Goal: Transaction & Acquisition: Purchase product/service

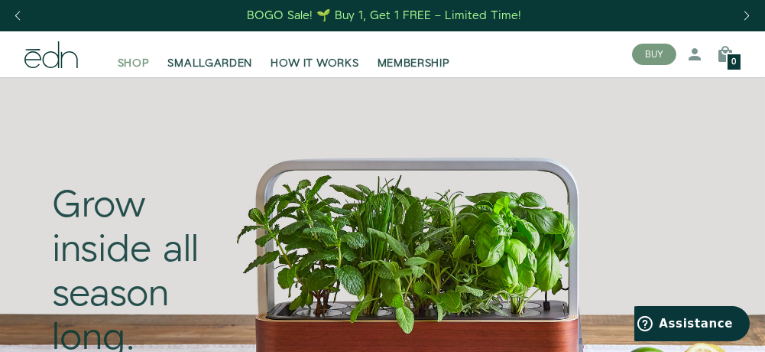
click at [146, 65] on span "SHOP" at bounding box center [134, 63] width 32 height 15
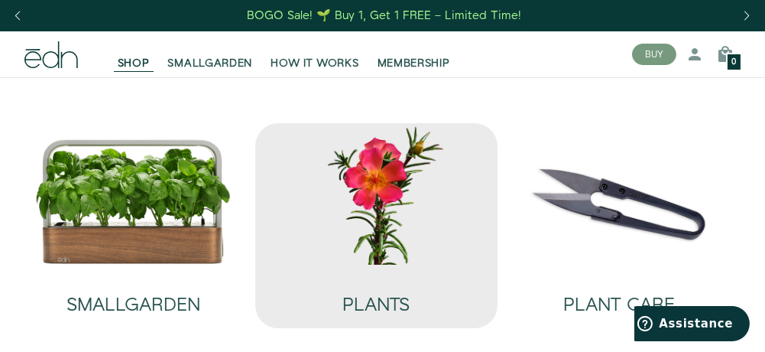
click at [382, 237] on img at bounding box center [376, 194] width 219 height 140
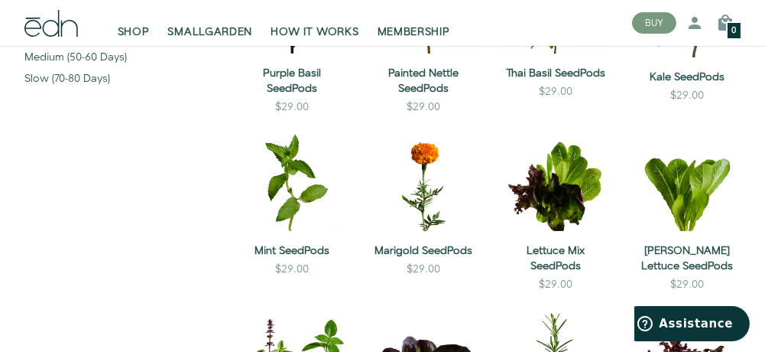
scroll to position [534, 0]
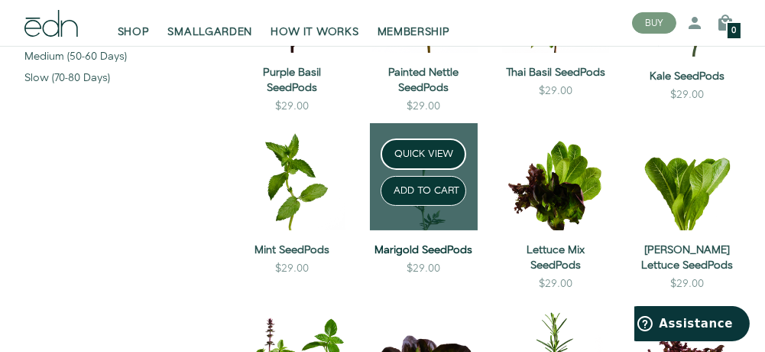
click at [408, 245] on link "Marigold SeedPods" at bounding box center [423, 249] width 107 height 15
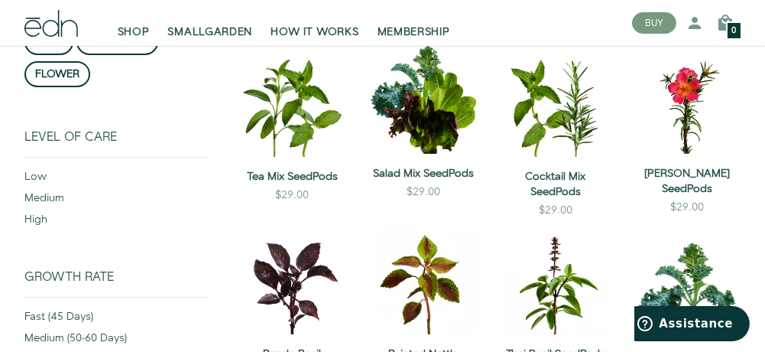
scroll to position [248, 0]
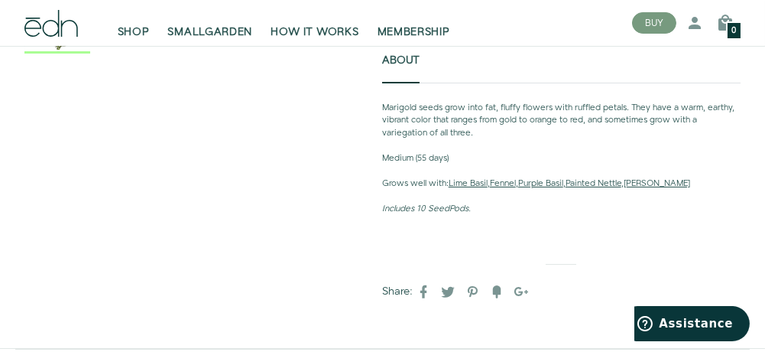
scroll to position [490, 0]
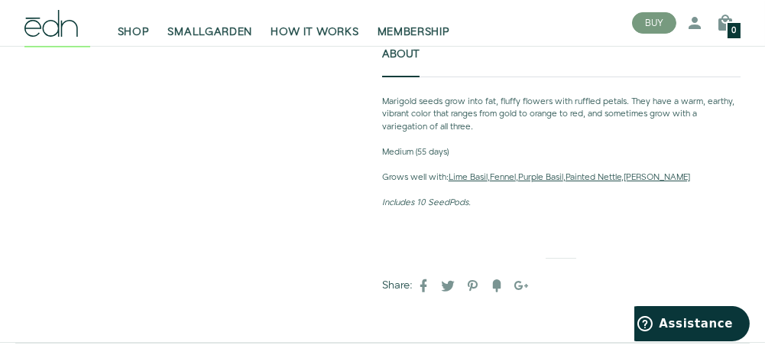
click at [559, 221] on div "Marigold seeds grow into fat, fluffy flowers with ruffled petals. They have a w…" at bounding box center [561, 158] width 358 height 163
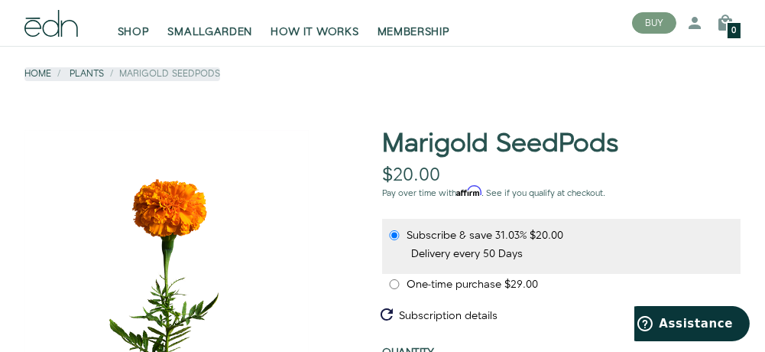
scroll to position [0, 0]
